Goal: Information Seeking & Learning: Understand process/instructions

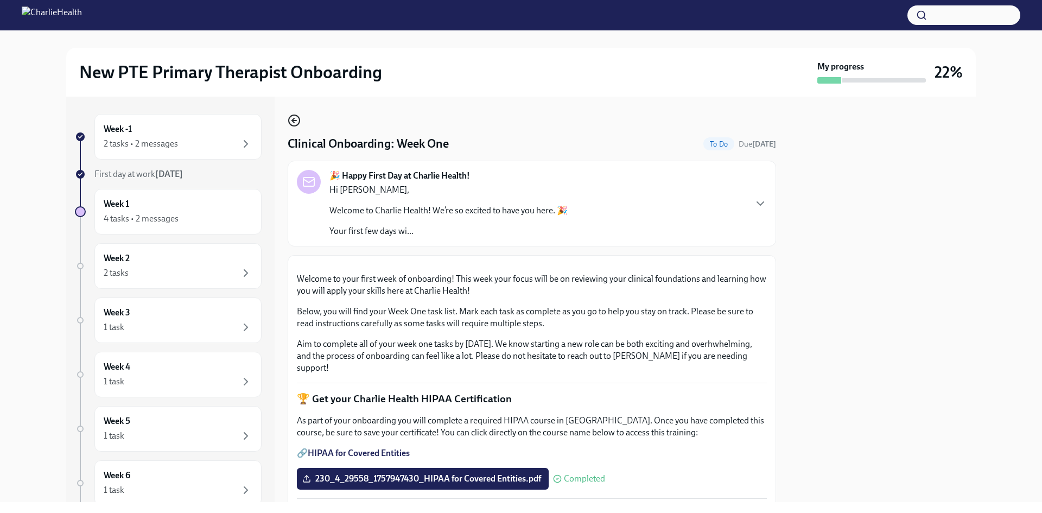
click at [298, 122] on icon "button" at bounding box center [294, 120] width 13 height 13
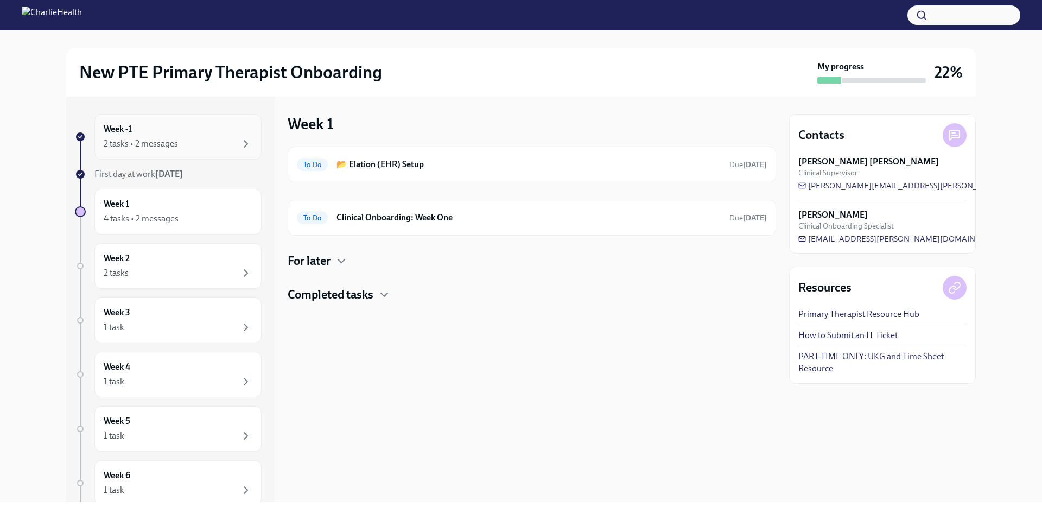
click at [219, 137] on div "2 tasks • 2 messages" at bounding box center [178, 143] width 149 height 13
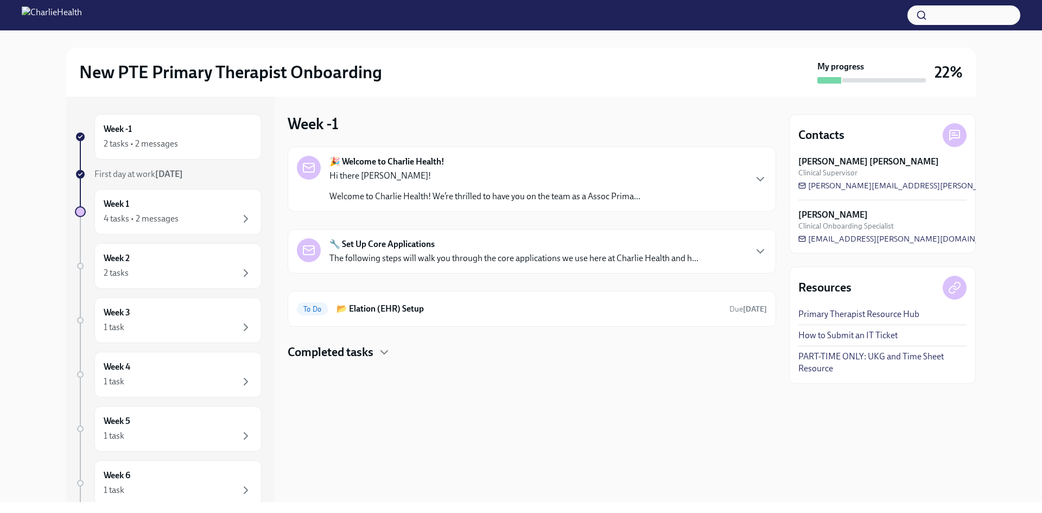
click at [420, 251] on div "🔧 Set Up Core Applications The following steps will walk you through the core a…" at bounding box center [513, 251] width 369 height 26
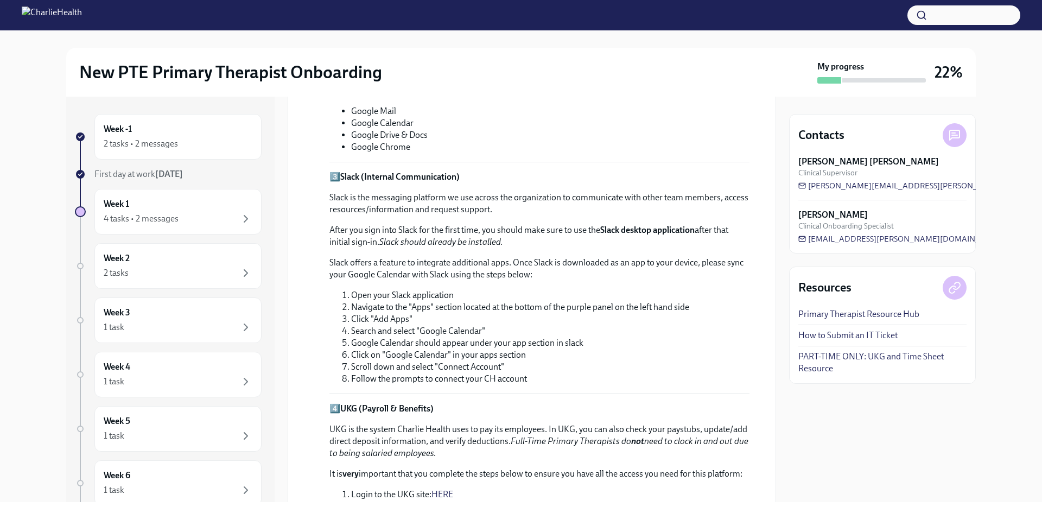
scroll to position [377, 0]
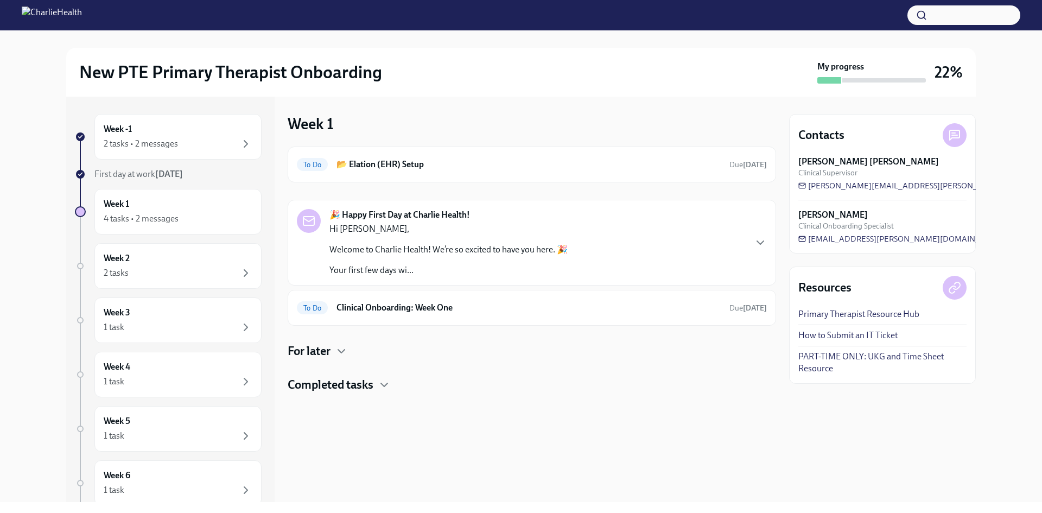
click at [425, 268] on p "Your first few days wi..." at bounding box center [448, 270] width 238 height 12
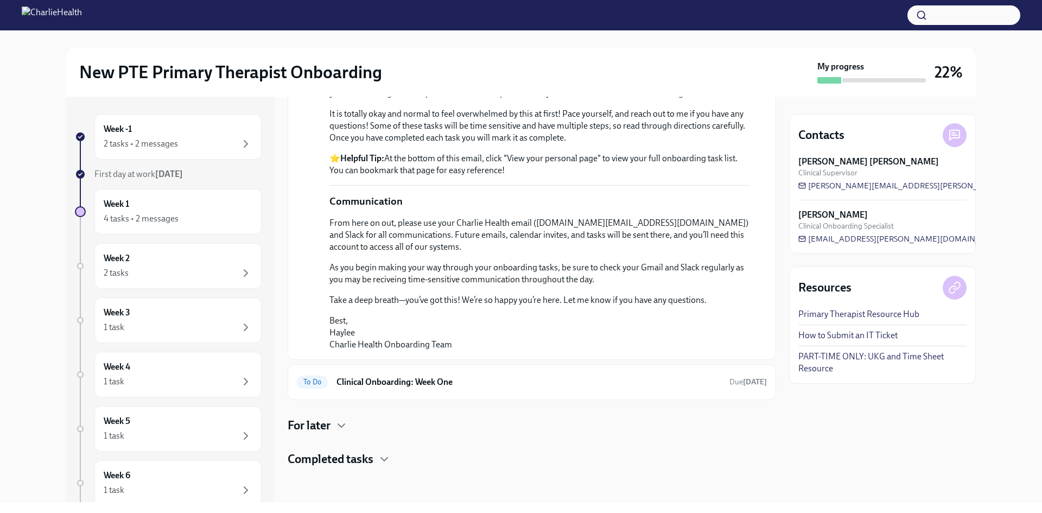
scroll to position [410, 0]
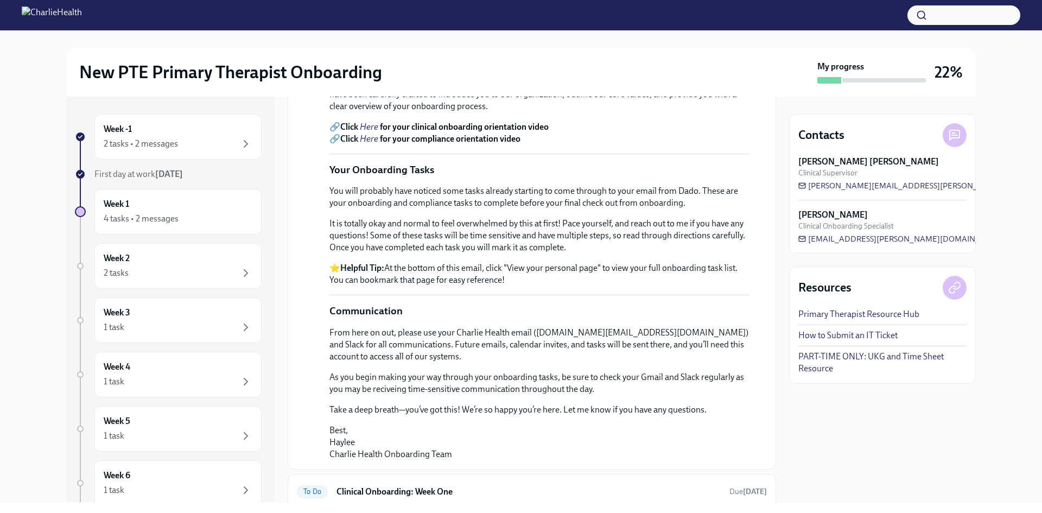
click at [370, 132] on em "Here" at bounding box center [369, 127] width 18 height 10
click at [365, 144] on em "Here" at bounding box center [369, 139] width 18 height 10
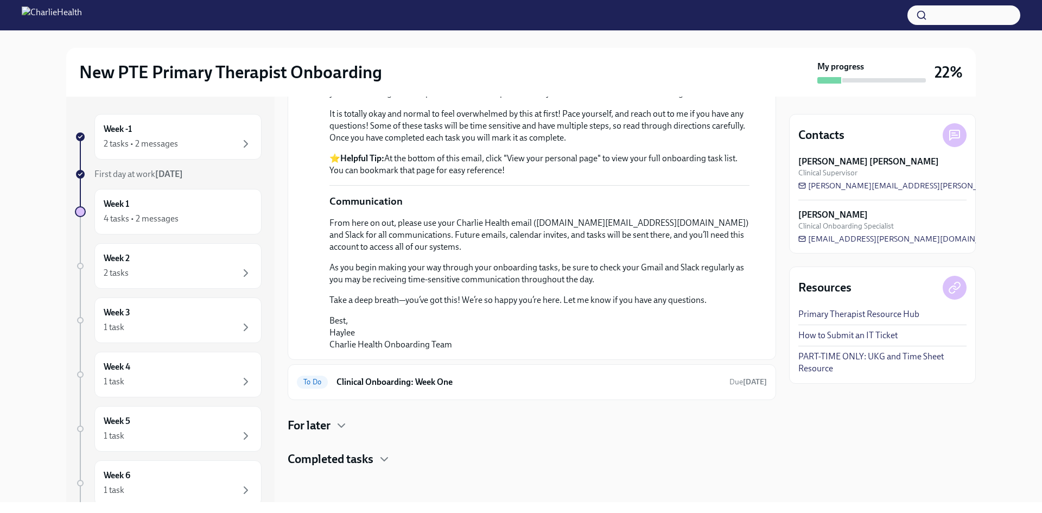
scroll to position [682, 0]
click at [490, 385] on h6 "Clinical Onboarding: Week One" at bounding box center [528, 382] width 384 height 12
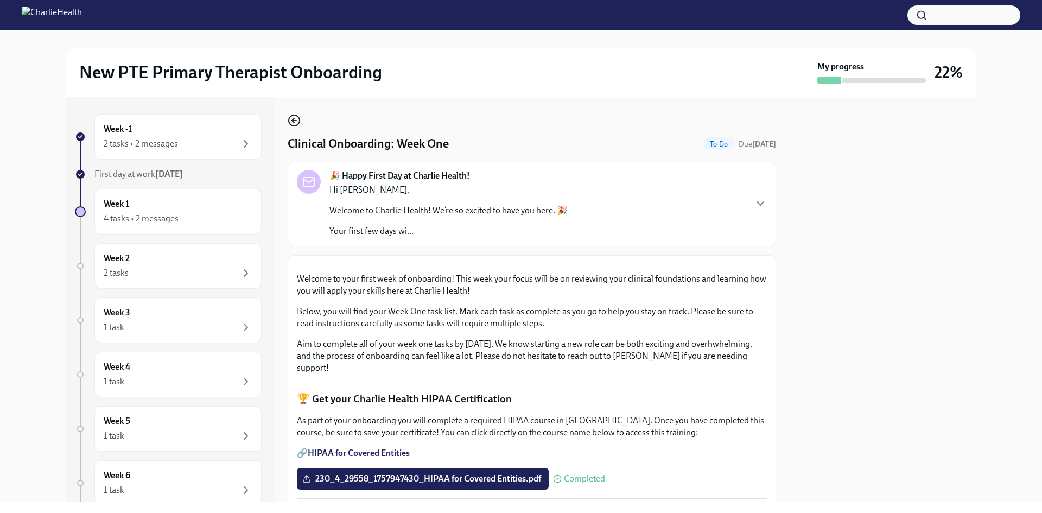
click at [298, 121] on icon "button" at bounding box center [294, 120] width 13 height 13
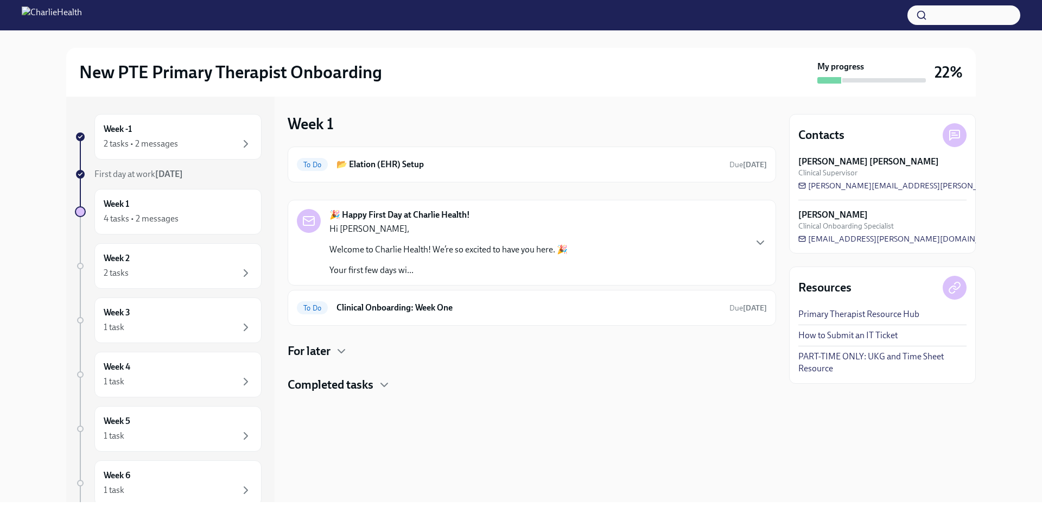
click at [79, 15] on img at bounding box center [52, 15] width 60 height 17
click at [82, 13] on img at bounding box center [52, 15] width 60 height 17
click at [371, 81] on h2 "New PTE Primary Therapist Onboarding" at bounding box center [230, 72] width 303 height 22
